Goal: Check status: Check status

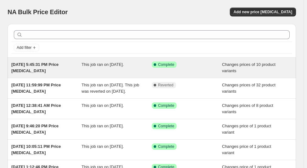
click at [95, 66] on span "This job ran on [DATE]." at bounding box center [102, 64] width 42 height 5
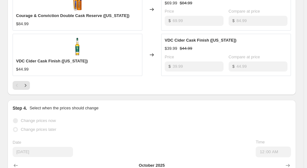
scroll to position [450, 0]
click at [26, 86] on icon "Next" at bounding box center [25, 85] width 6 height 6
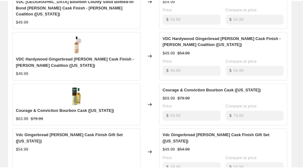
scroll to position [371, 0]
